Goal: Find specific page/section: Find specific page/section

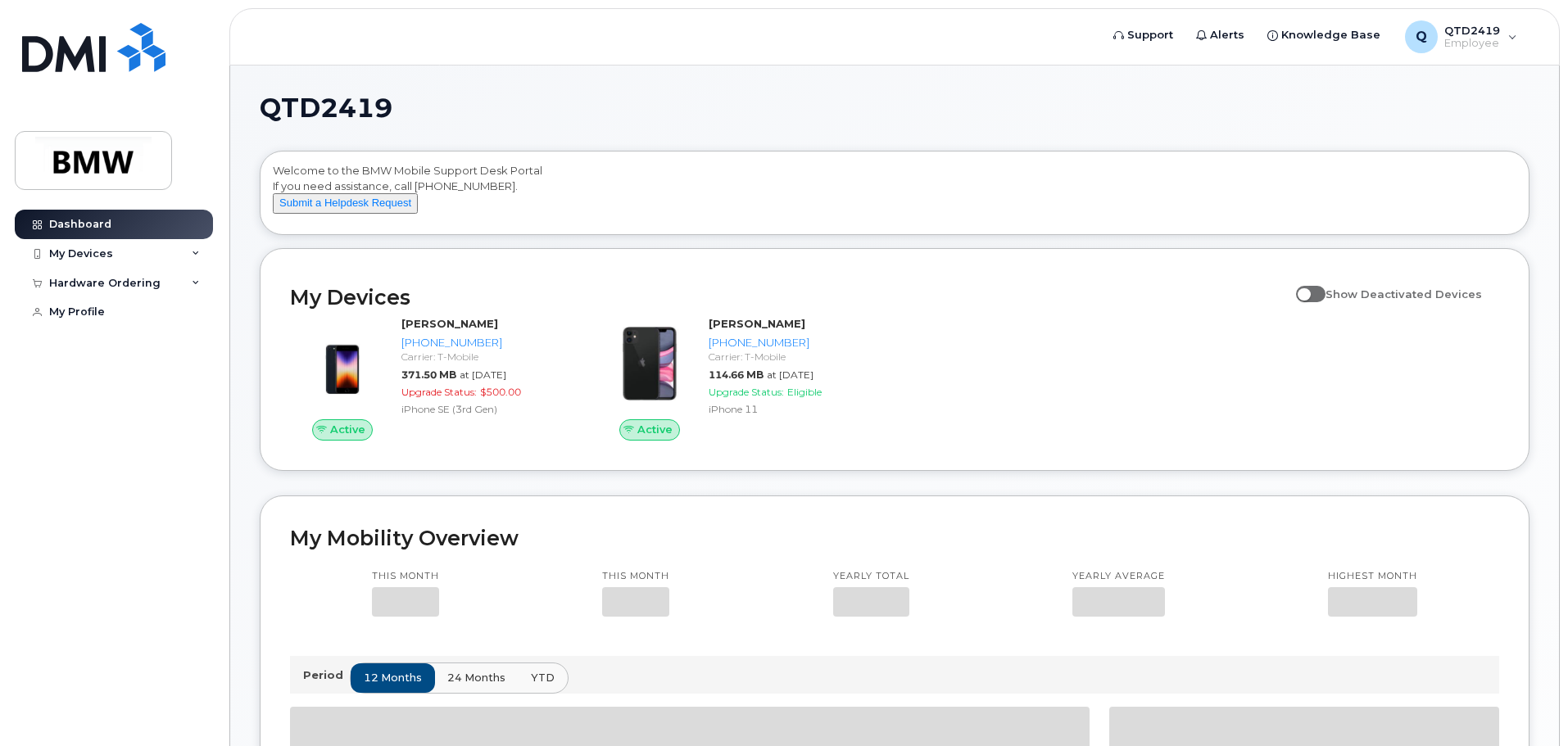
click at [106, 252] on div "My Devices" at bounding box center [81, 253] width 64 height 13
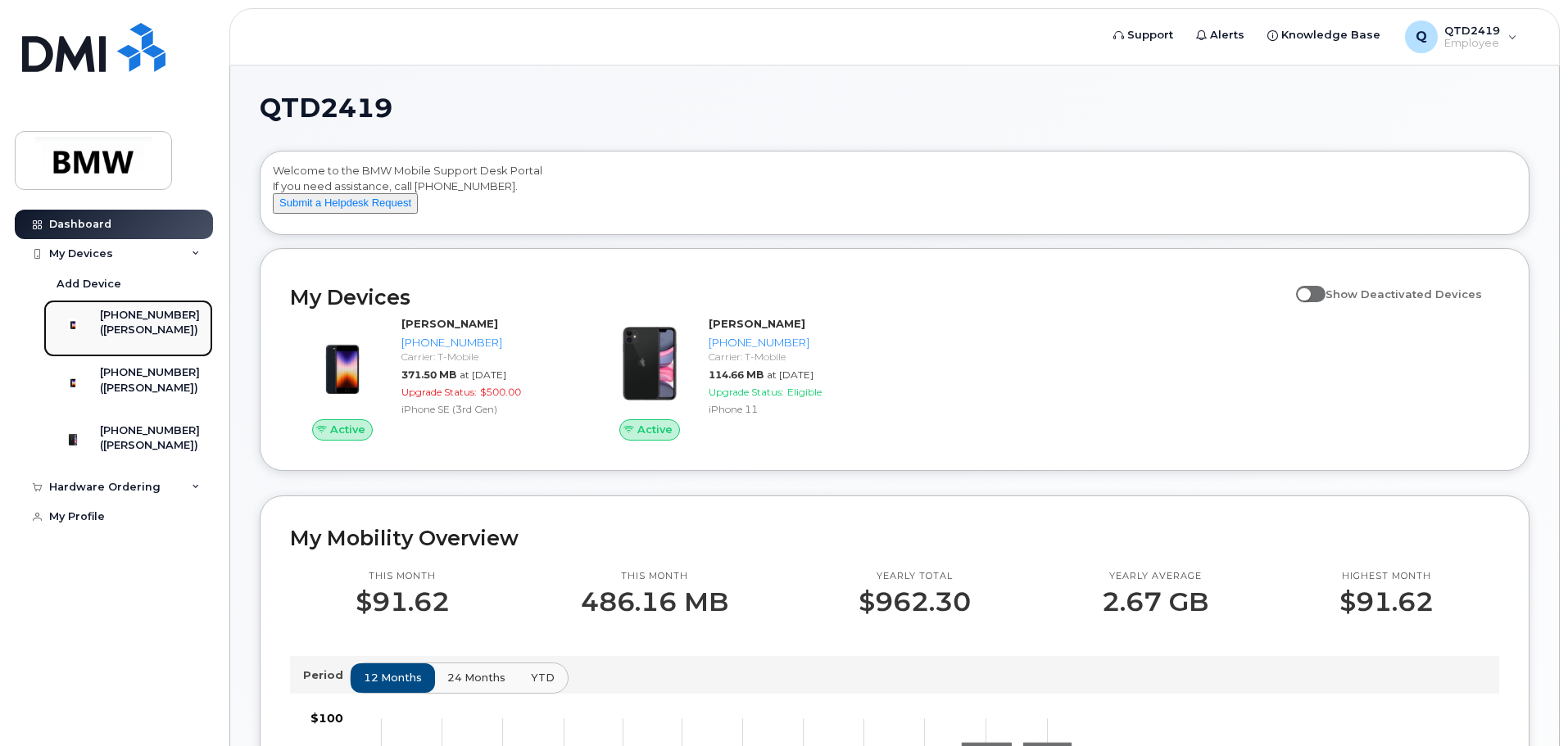
click at [145, 326] on div "([PERSON_NAME])" at bounding box center [150, 330] width 100 height 14
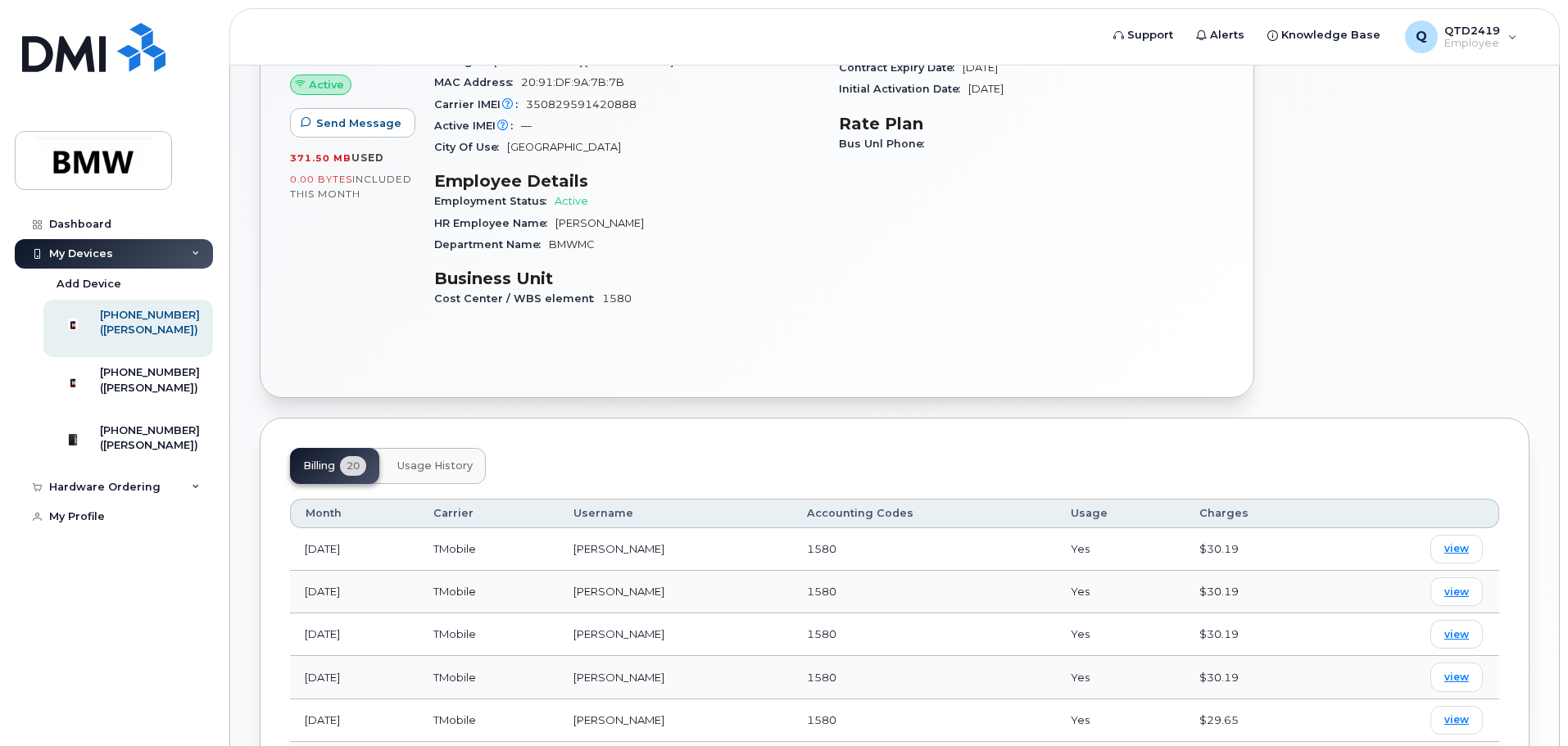
scroll to position [409, 0]
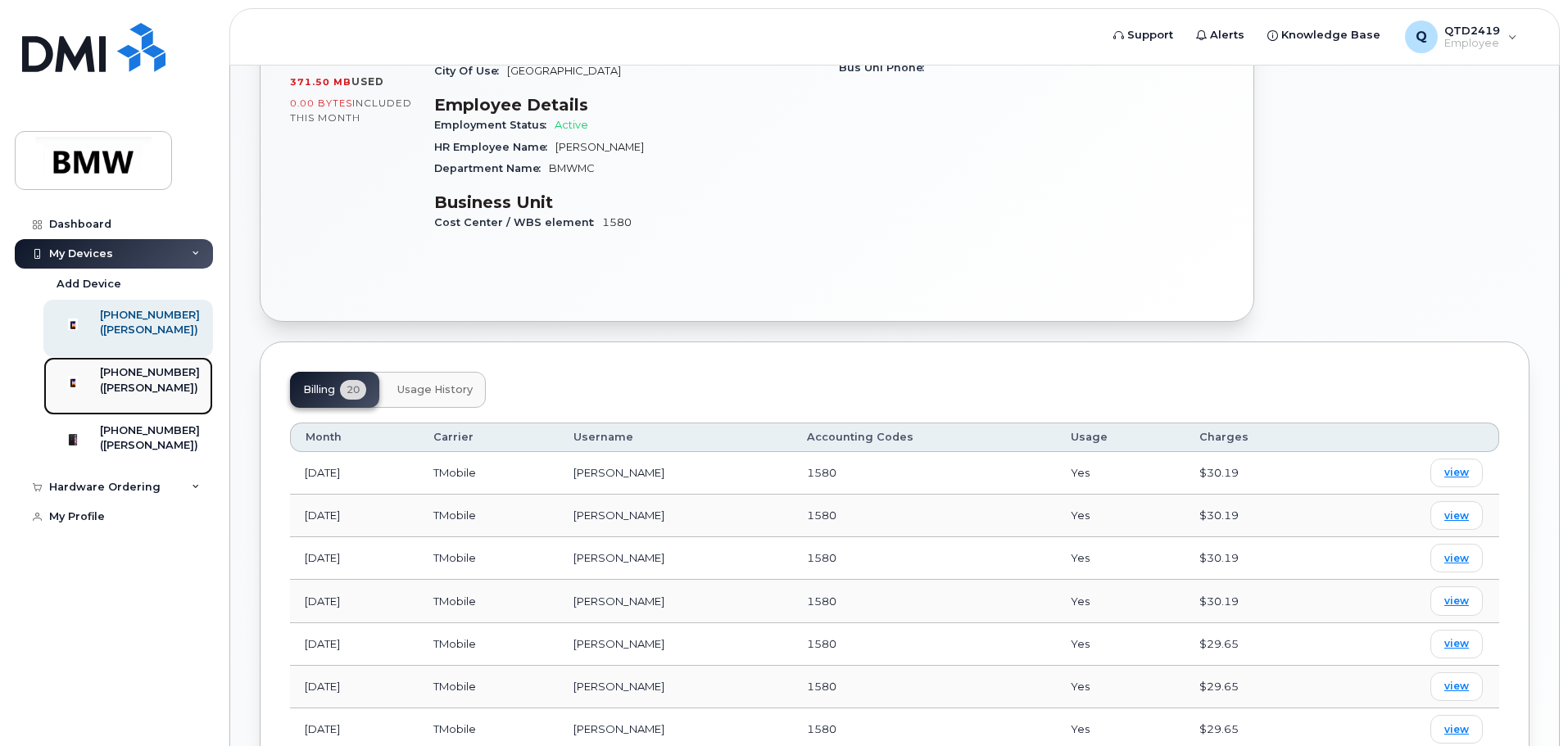
click at [133, 396] on div "([PERSON_NAME])" at bounding box center [150, 387] width 100 height 14
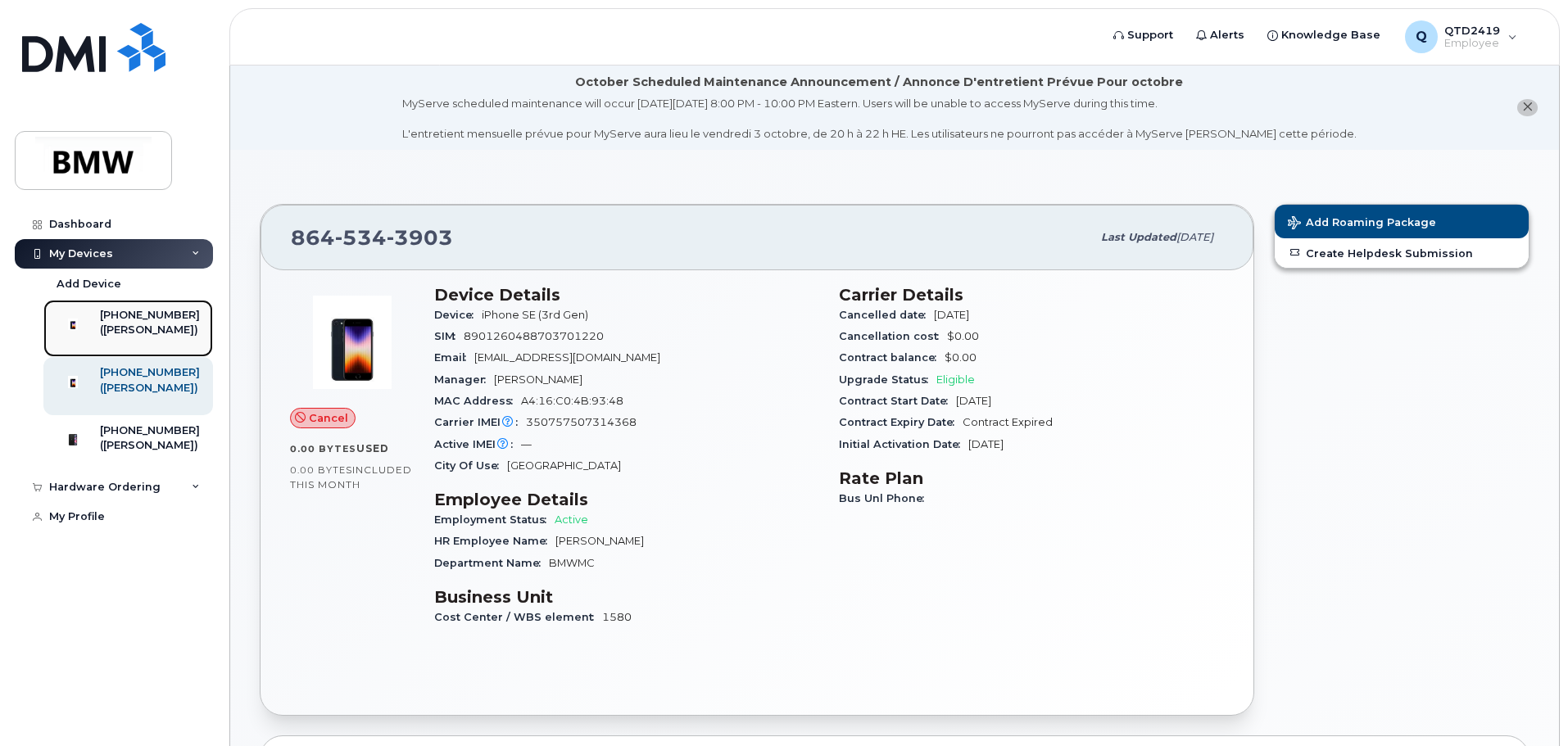
click at [121, 327] on div "([PERSON_NAME])" at bounding box center [150, 330] width 100 height 14
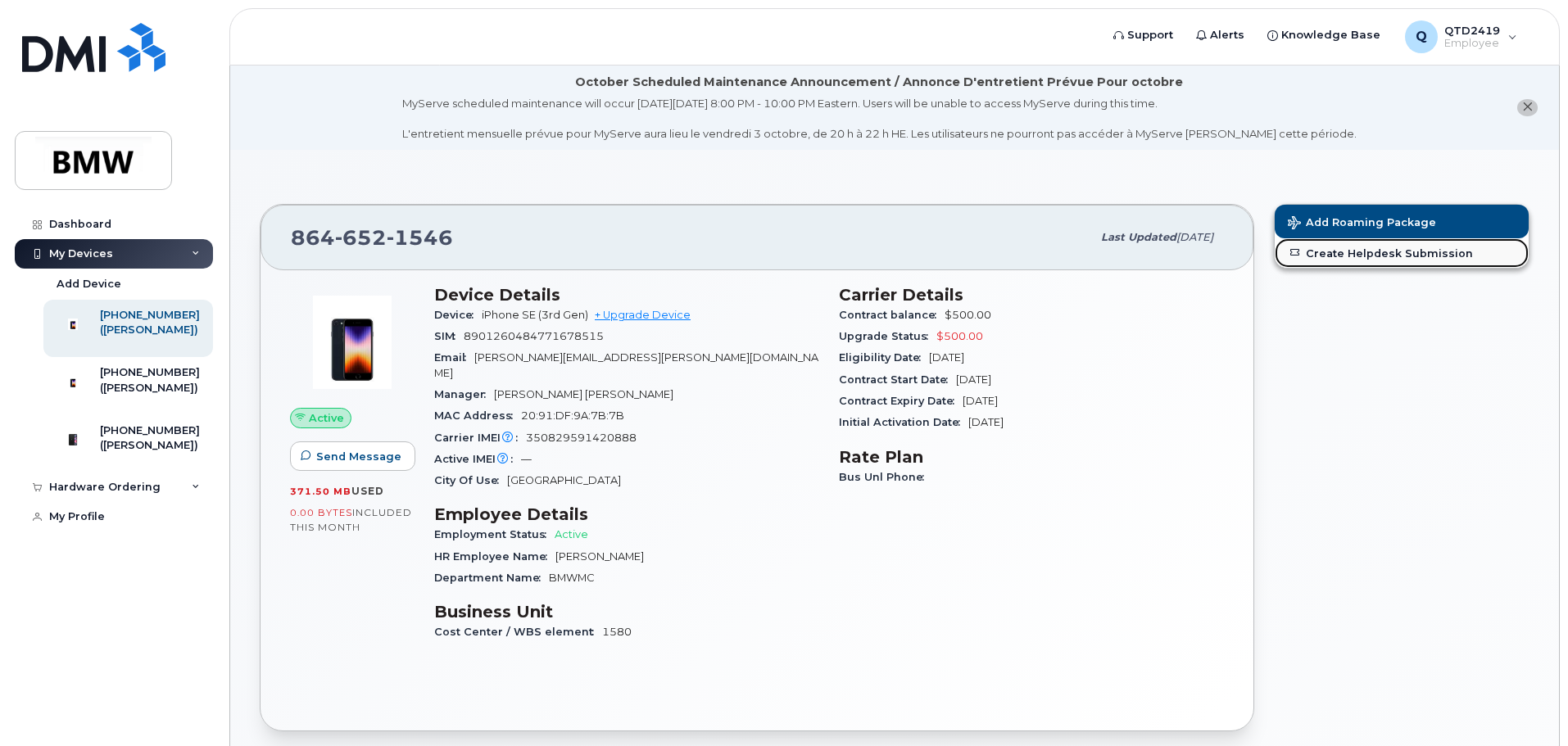
click at [1330, 247] on link "Create Helpdesk Submission" at bounding box center [1401, 253] width 254 height 30
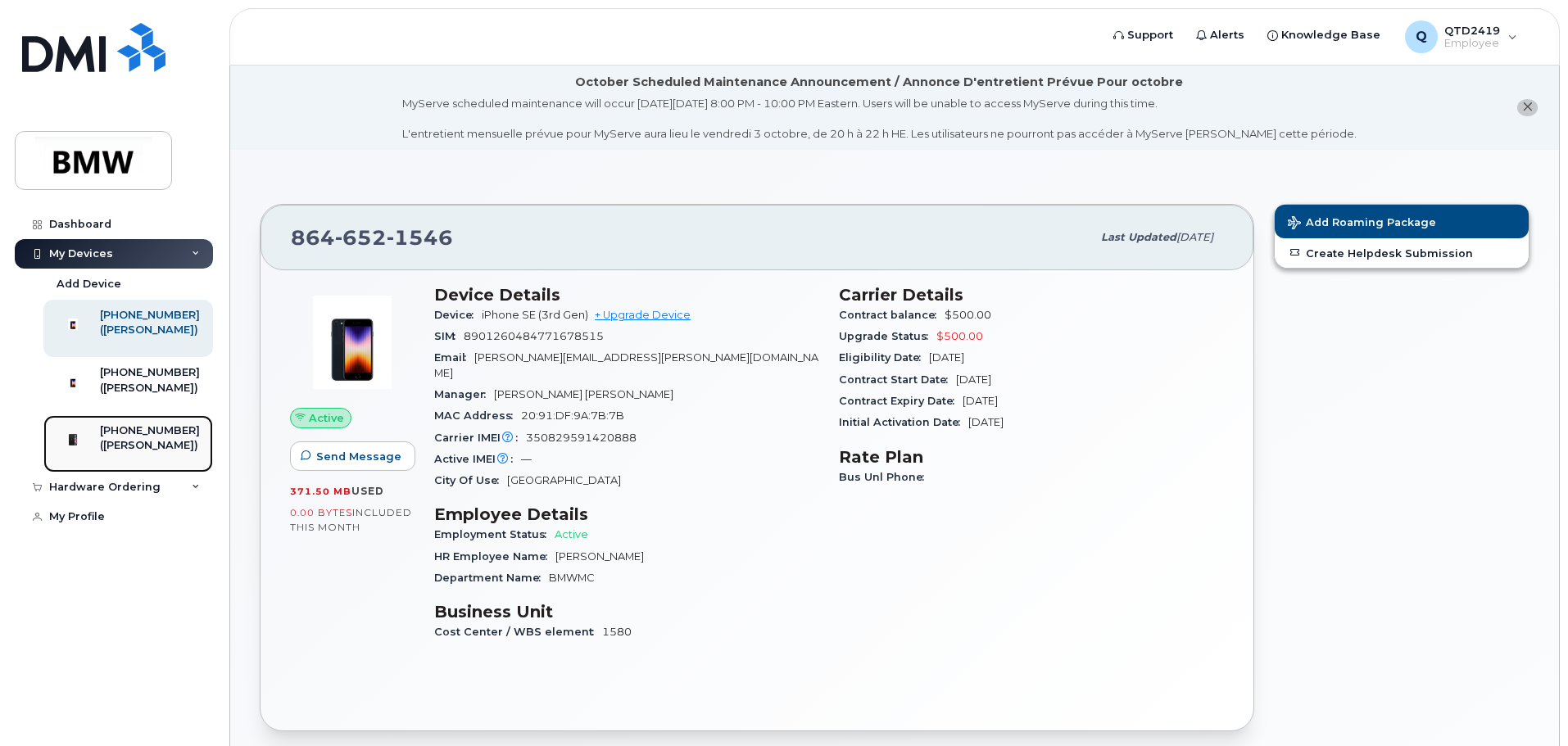
click at [159, 453] on div "([PERSON_NAME])" at bounding box center [150, 445] width 100 height 14
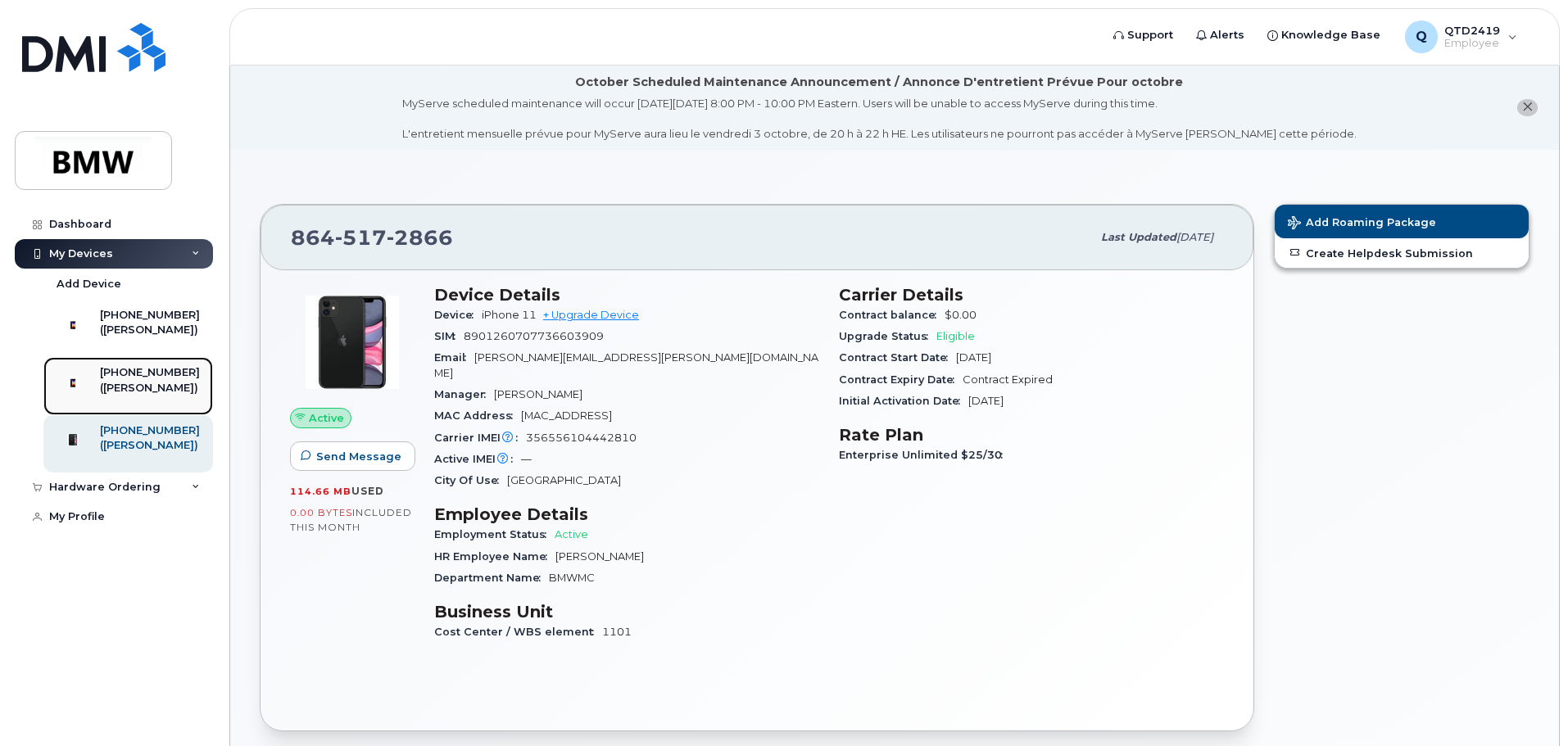
click at [181, 396] on div "([PERSON_NAME])" at bounding box center [150, 387] width 100 height 14
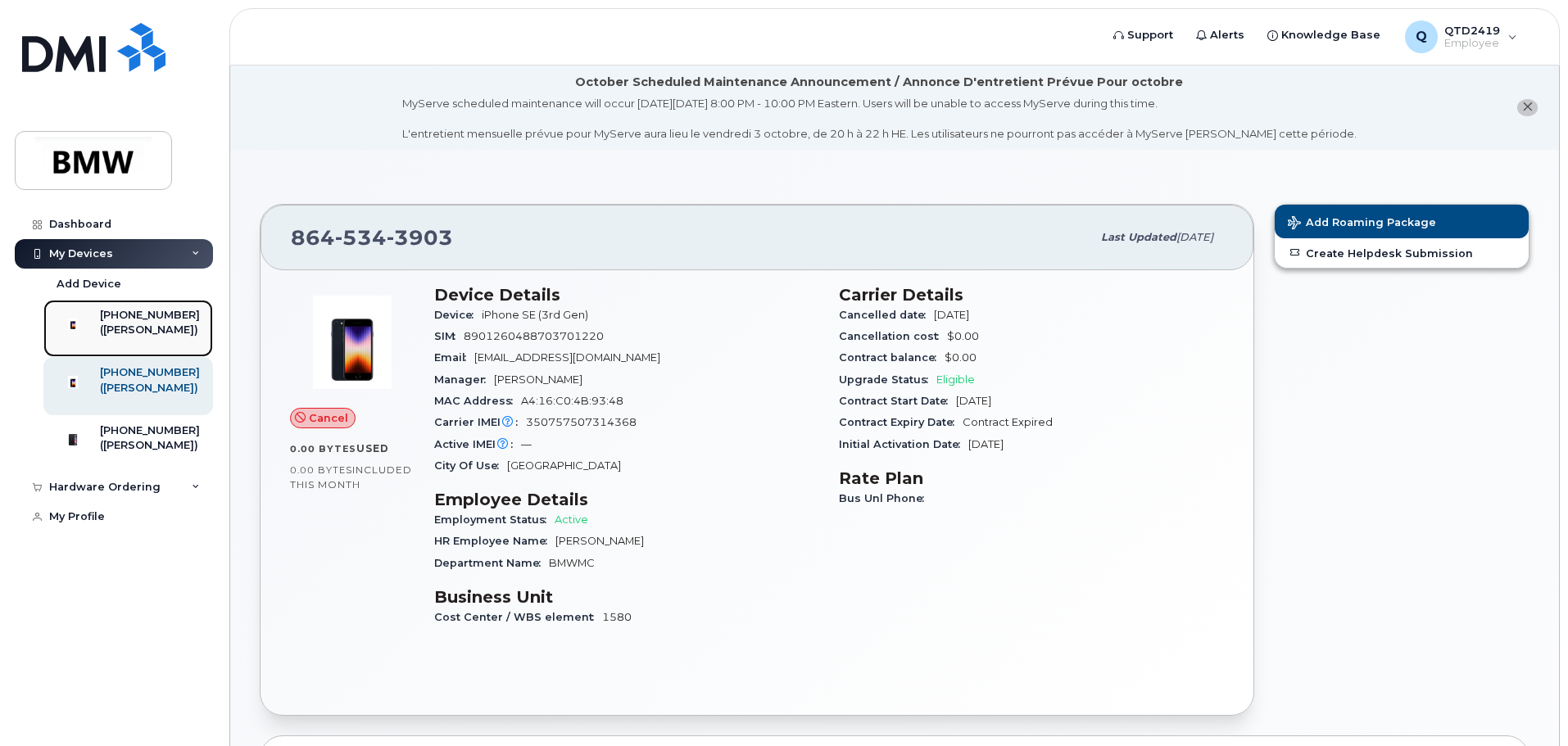
click at [145, 329] on div "([PERSON_NAME])" at bounding box center [150, 330] width 100 height 14
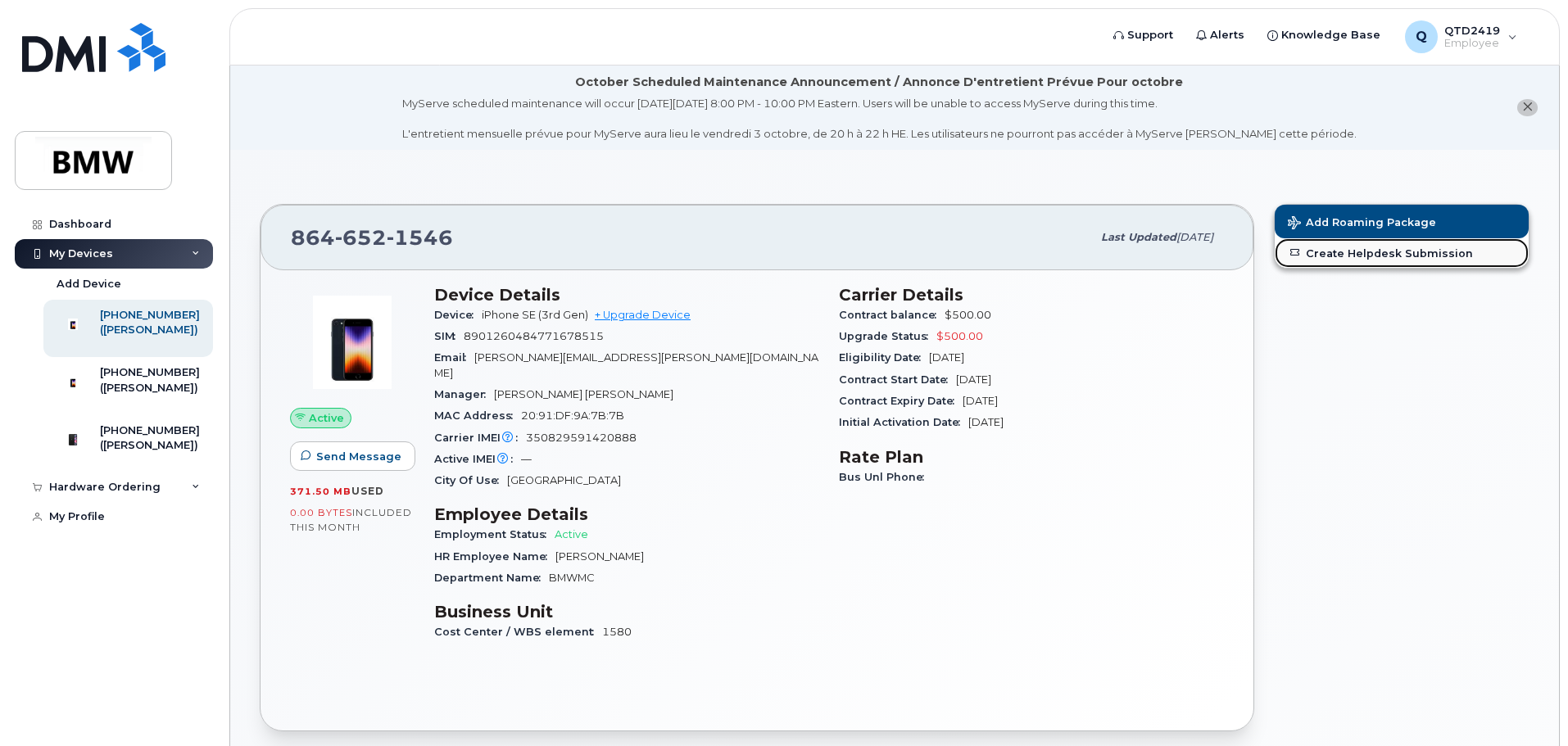
click at [1358, 259] on link "Create Helpdesk Submission" at bounding box center [1401, 253] width 254 height 30
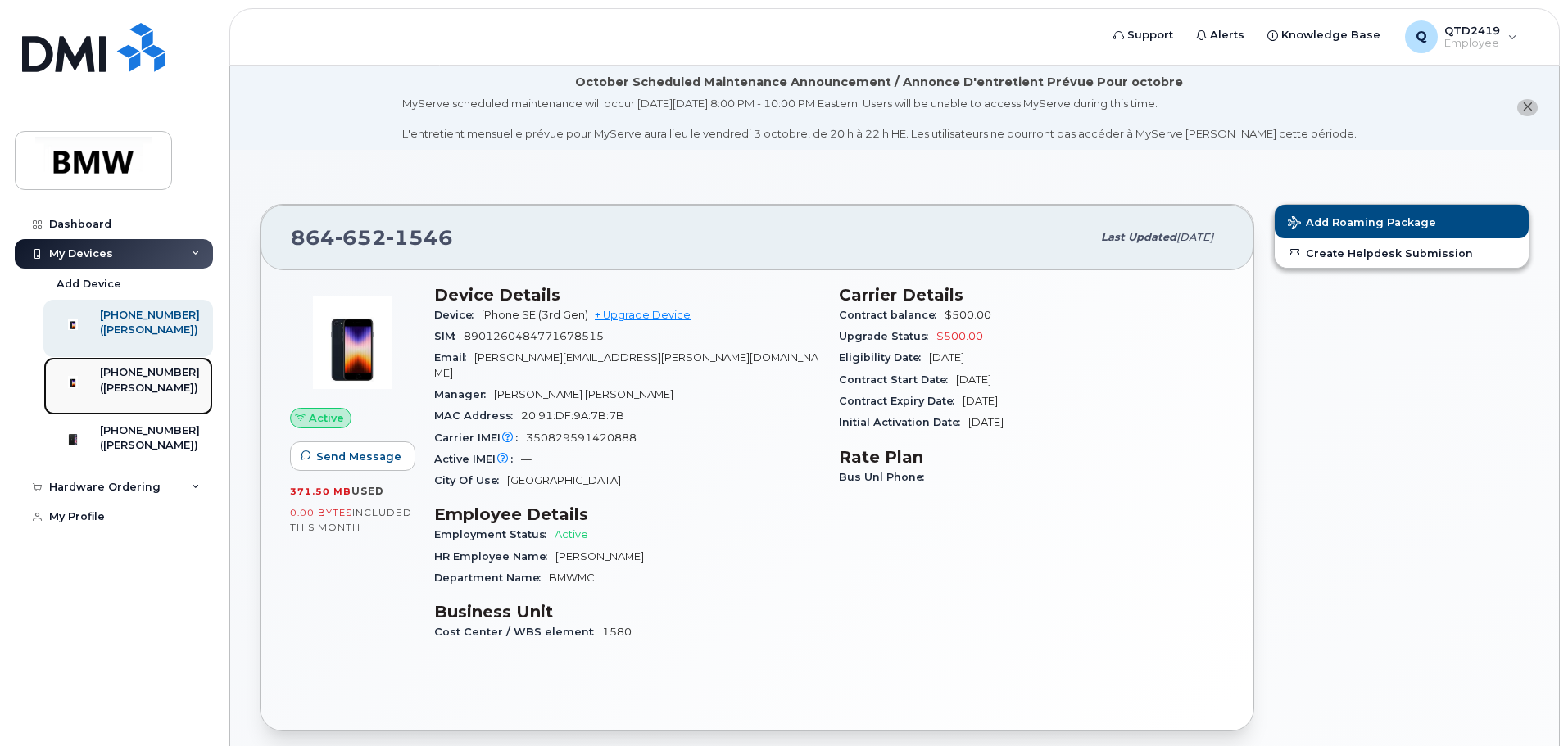
click at [165, 396] on div "([PERSON_NAME])" at bounding box center [150, 387] width 100 height 14
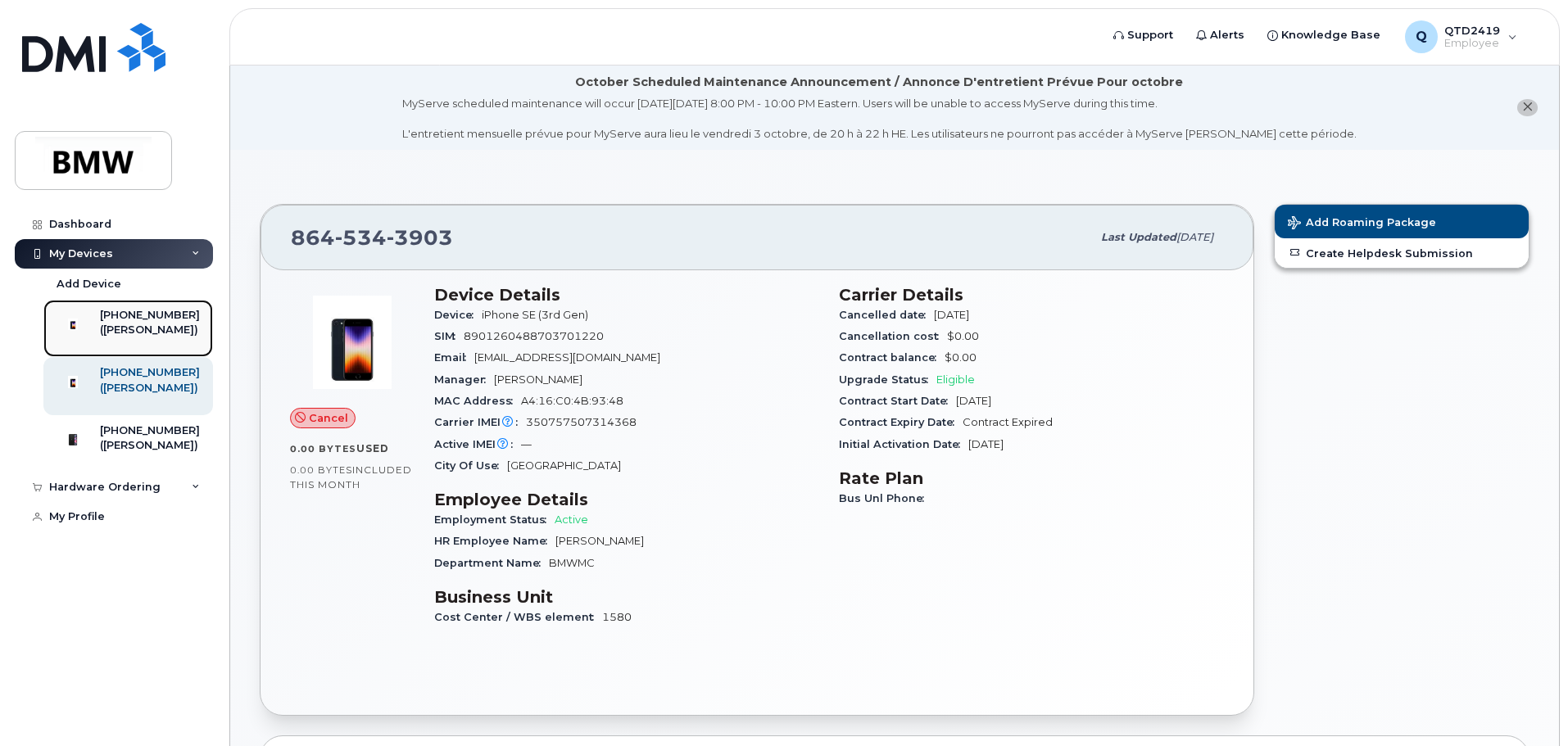
click at [131, 337] on div "([PERSON_NAME])" at bounding box center [150, 330] width 100 height 14
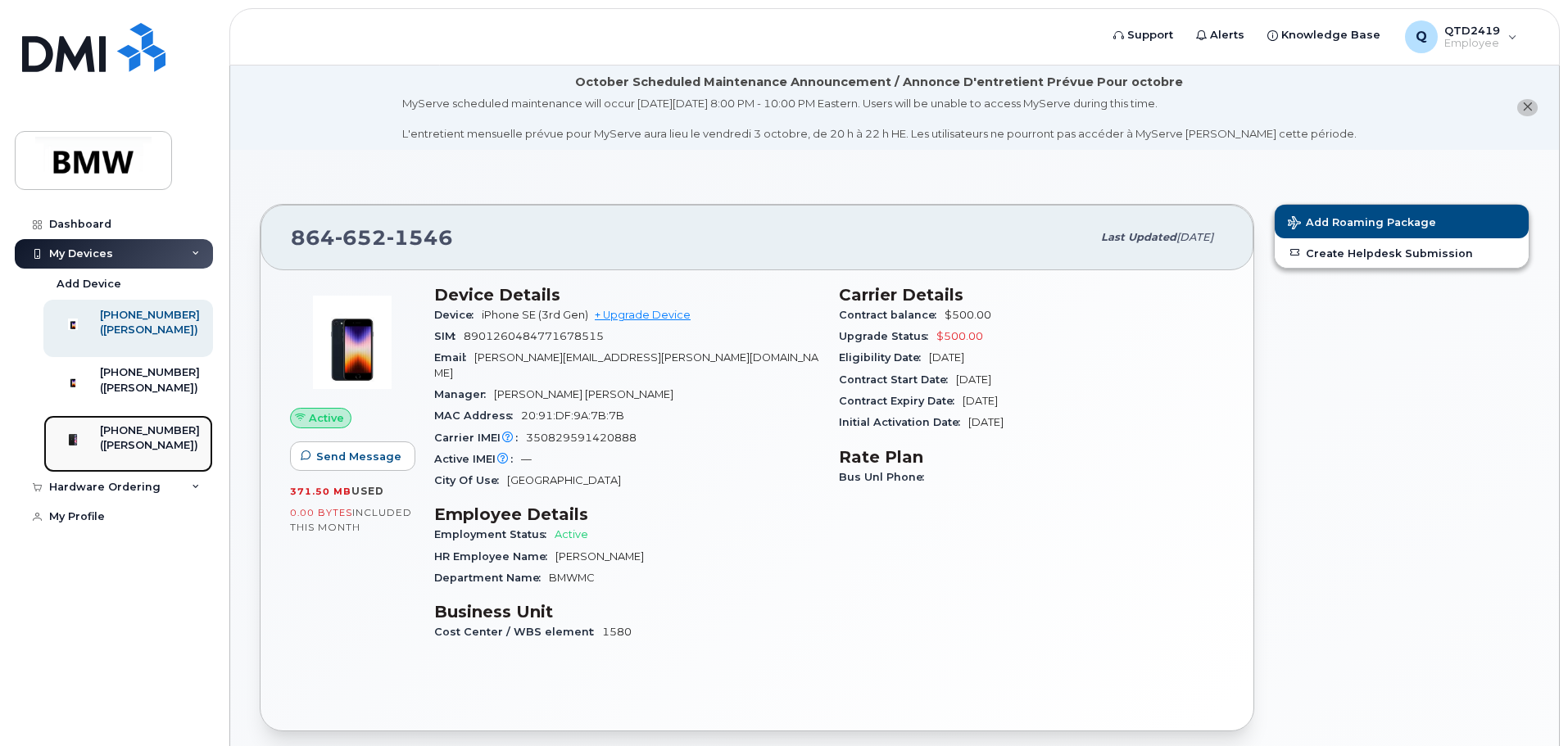
click at [122, 453] on div "([PERSON_NAME])" at bounding box center [150, 445] width 100 height 14
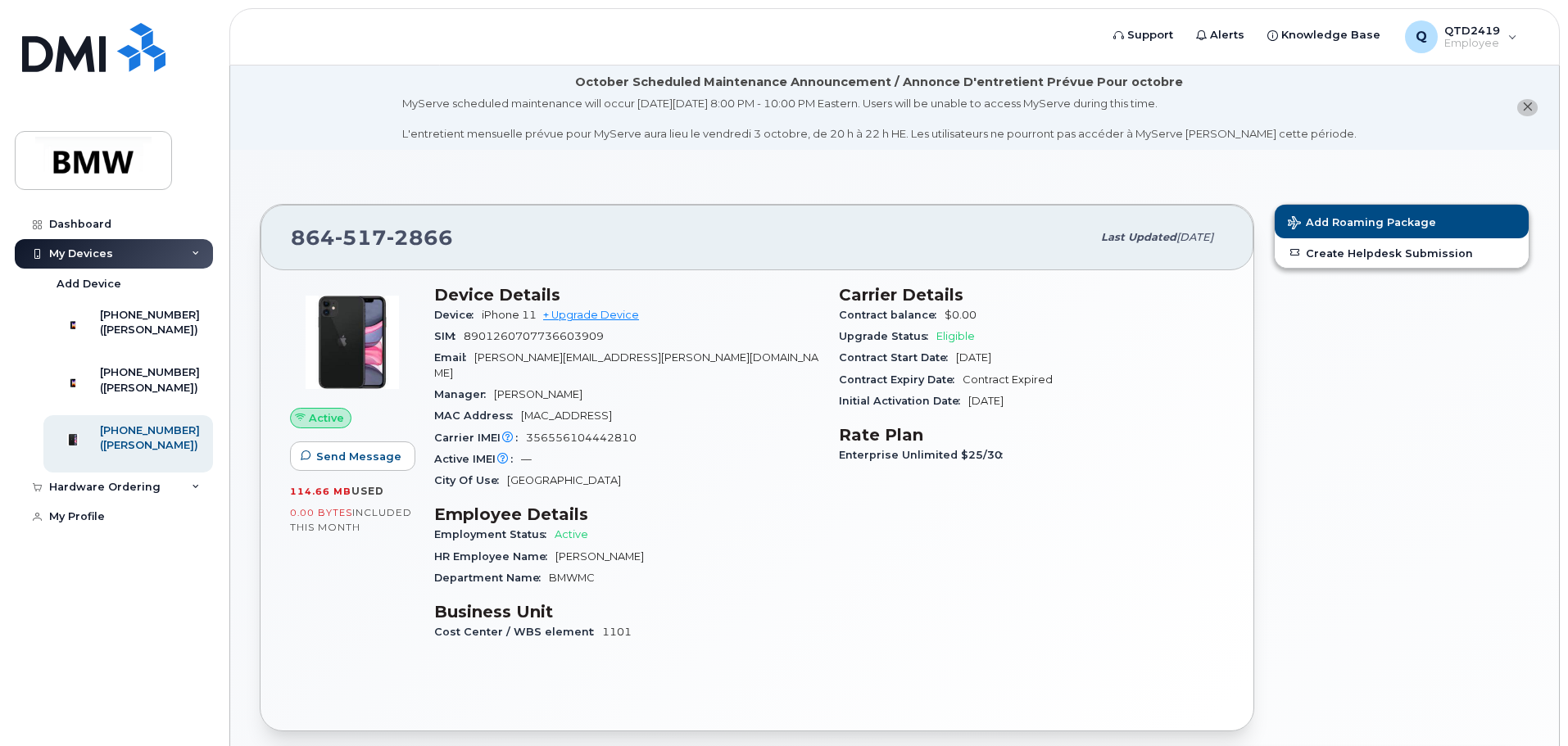
drag, startPoint x: 516, startPoint y: 378, endPoint x: 623, endPoint y: 381, distance: 107.0
click at [622, 384] on div "Manager [PERSON_NAME]" at bounding box center [627, 394] width 385 height 21
drag, startPoint x: 600, startPoint y: 619, endPoint x: 650, endPoint y: 619, distance: 50.0
click at [650, 621] on div "Cost Center / WBS element 1101" at bounding box center [627, 632] width 385 height 21
click at [723, 626] on div "Cost Center / WBS element 1101" at bounding box center [627, 632] width 385 height 21
